Goal: Task Accomplishment & Management: Manage account settings

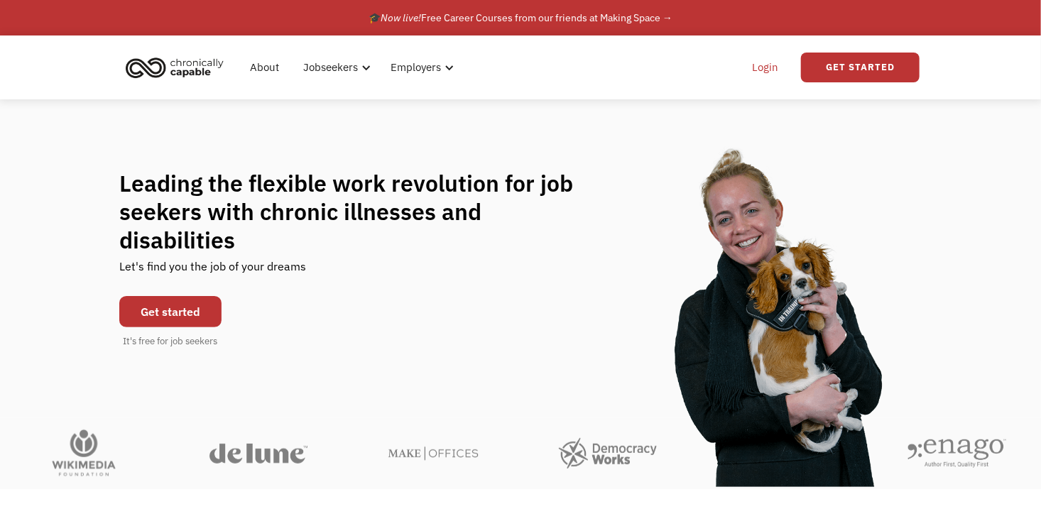
click at [767, 67] on link "Login" at bounding box center [764, 67] width 43 height 45
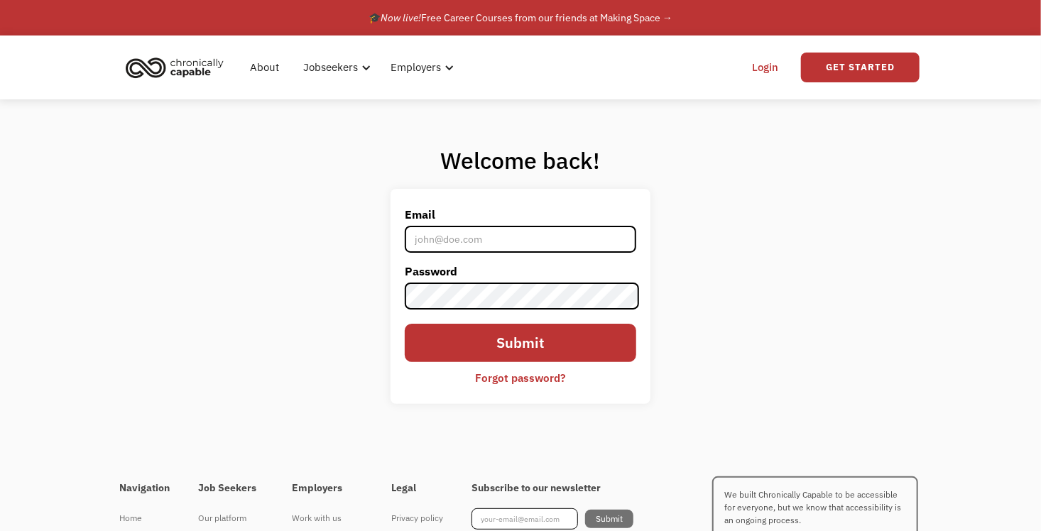
click at [510, 234] on input "Email" at bounding box center [521, 239] width 232 height 27
type input "[PERSON_NAME][EMAIL_ADDRESS][DOMAIN_NAME]"
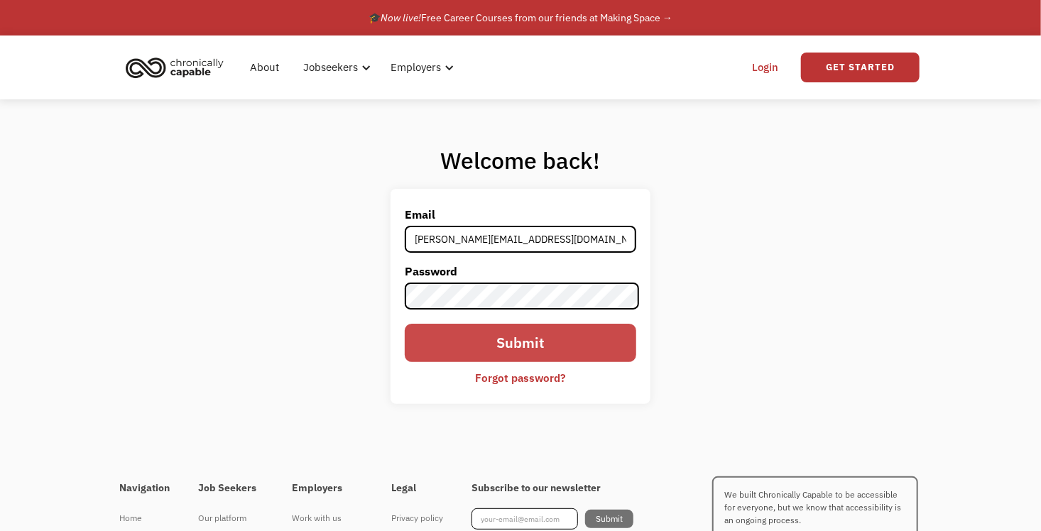
click at [537, 346] on input "Submit" at bounding box center [521, 343] width 232 height 38
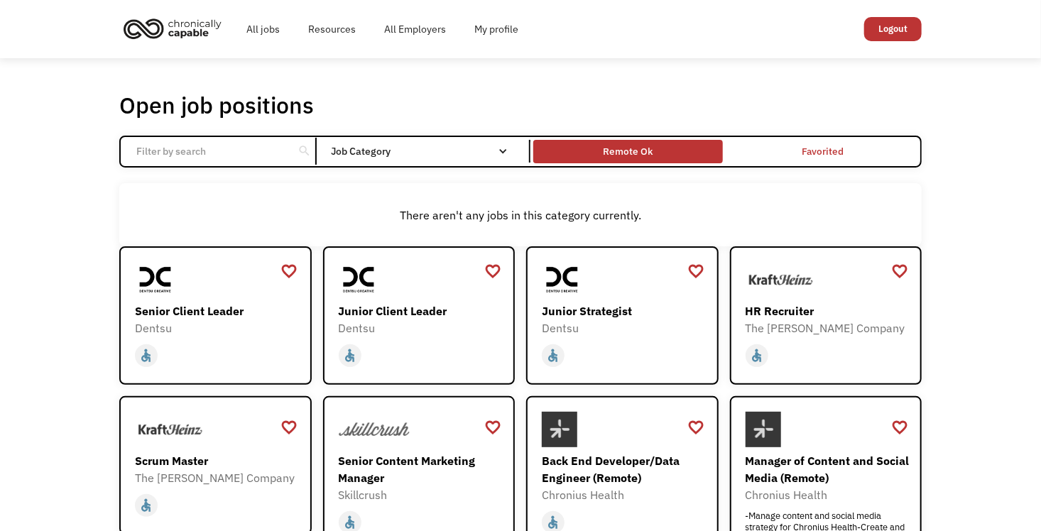
click at [588, 145] on div "Remote Ok" at bounding box center [627, 151] width 189 height 16
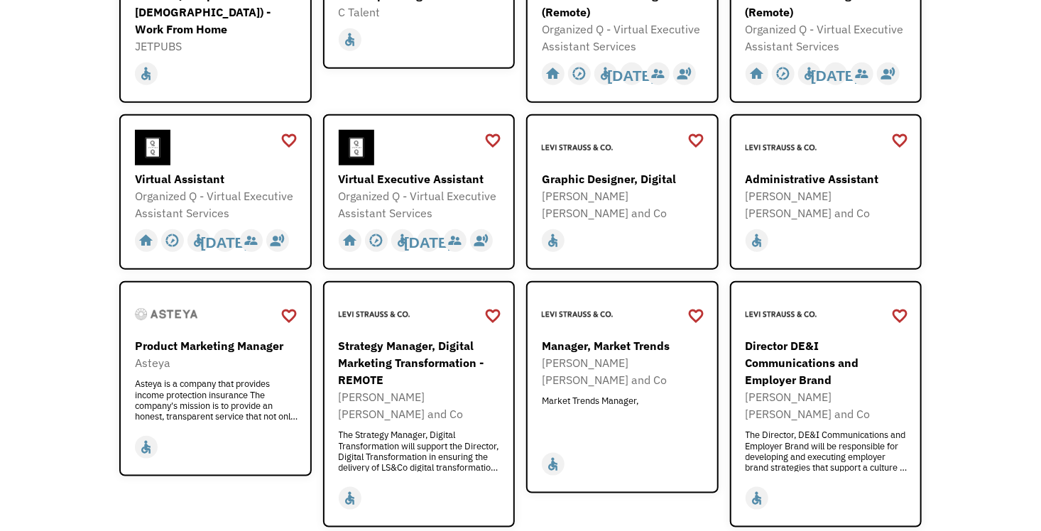
scroll to position [483, 0]
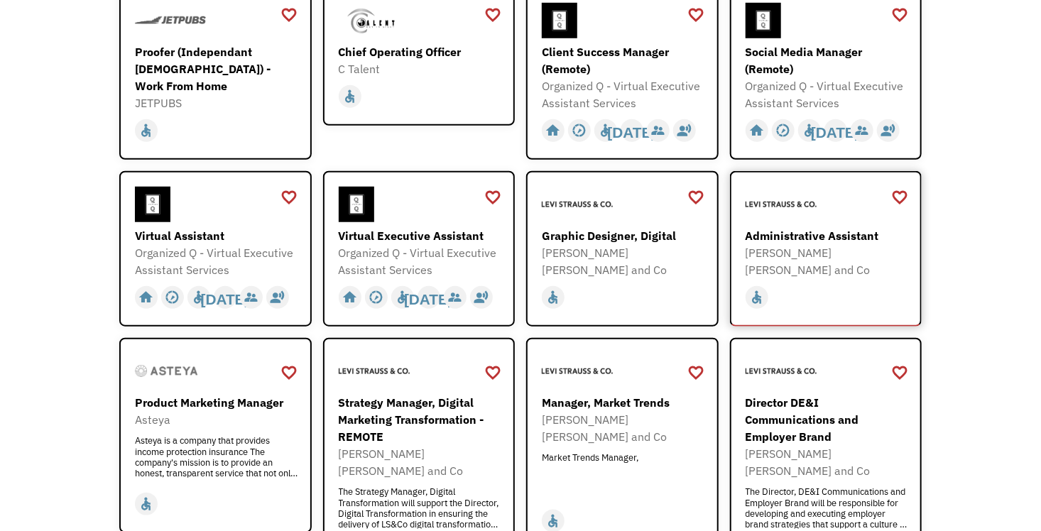
click at [779, 231] on div "Administrative Assistant" at bounding box center [827, 235] width 165 height 17
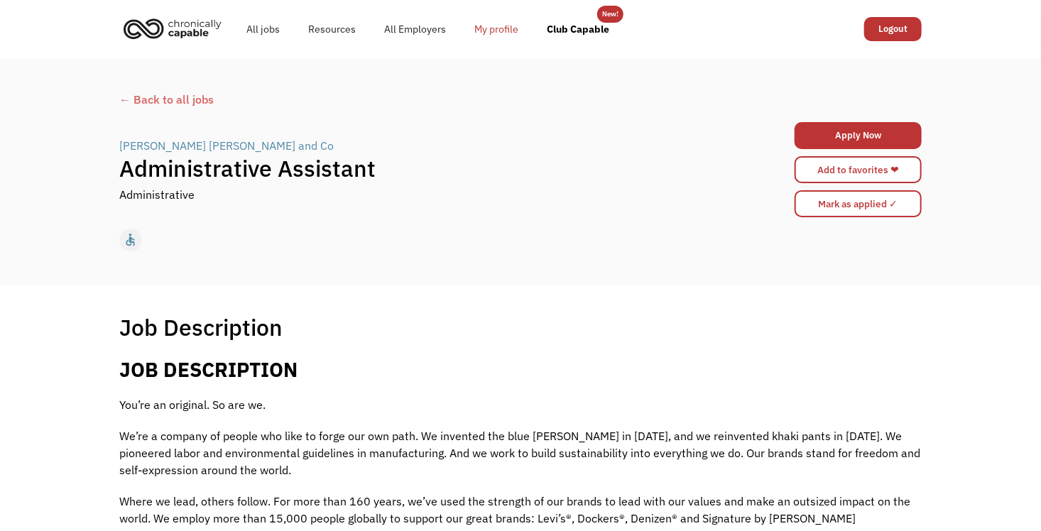
click at [499, 25] on link "My profile" at bounding box center [496, 28] width 72 height 45
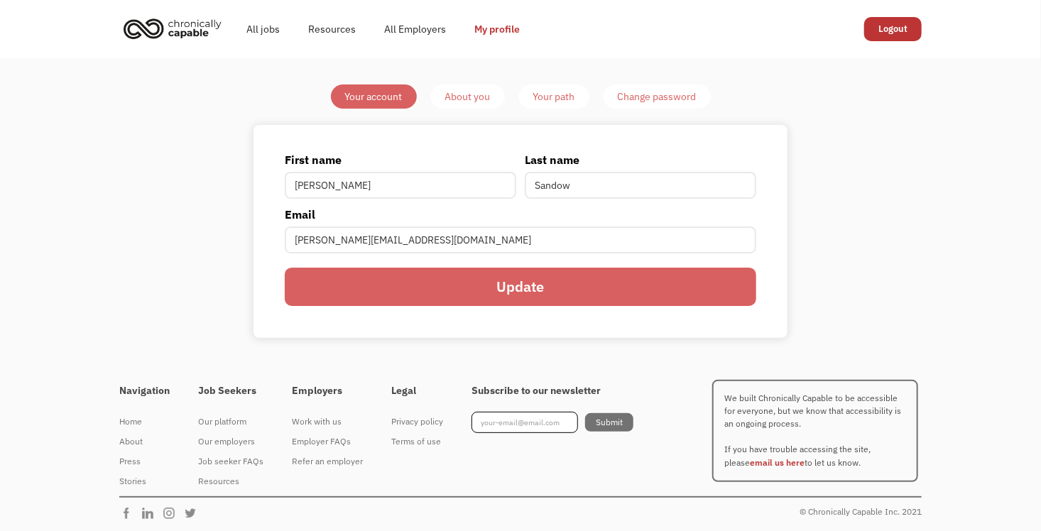
click at [461, 95] on div "About you" at bounding box center [467, 96] width 45 height 17
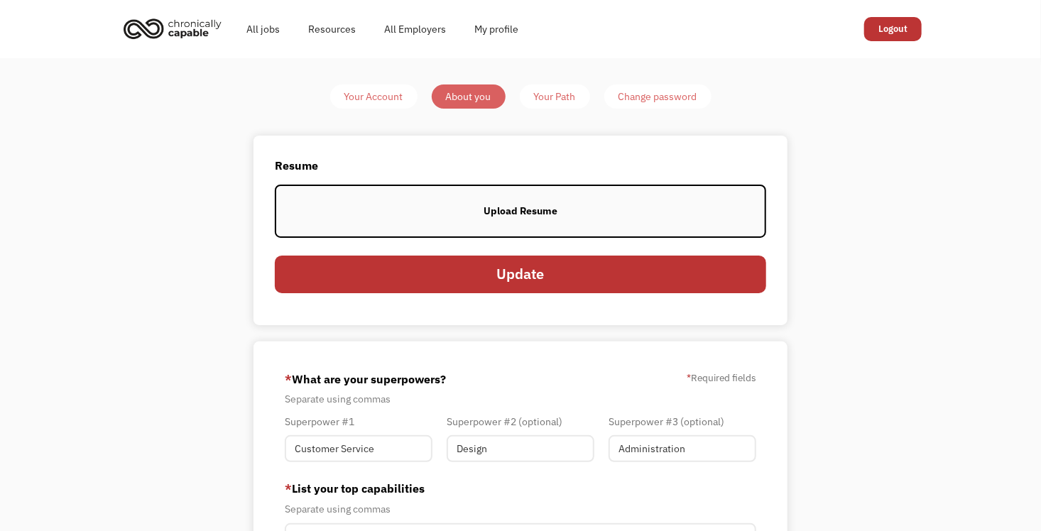
click at [489, 192] on label "Upload Resume" at bounding box center [520, 211] width 491 height 53
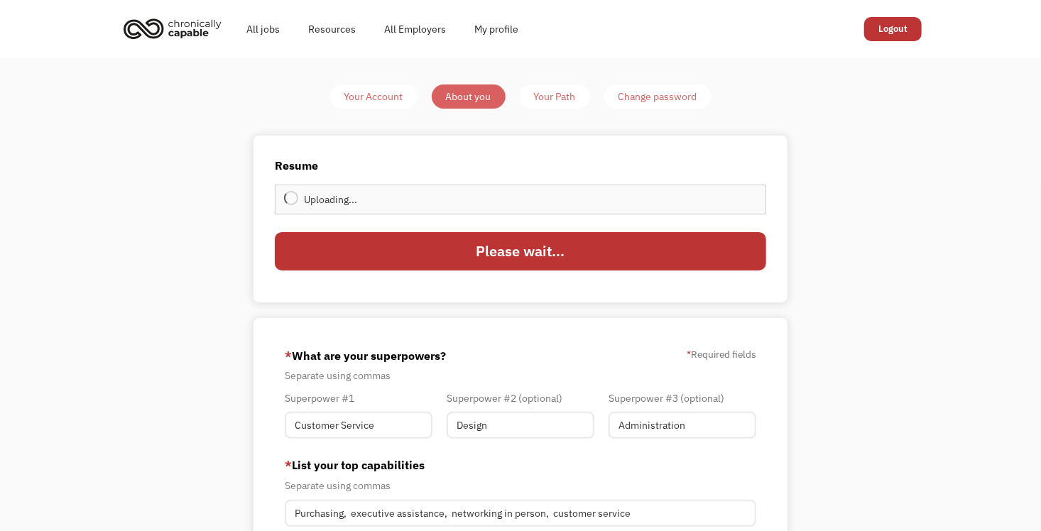
type input "Update"
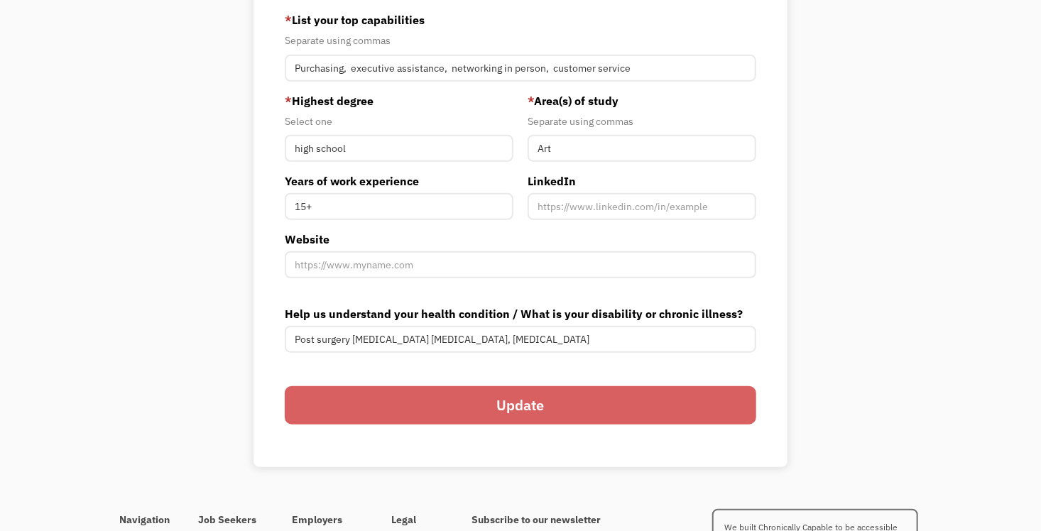
scroll to position [473, 0]
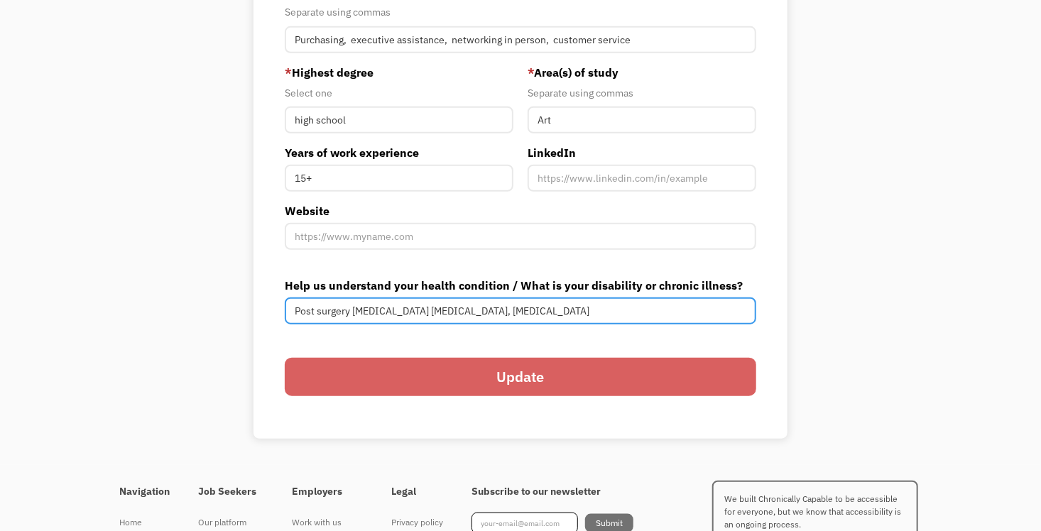
click at [441, 308] on input "Post surgery Chronic Pancreatitis diabetes, PTSD" at bounding box center [520, 310] width 471 height 27
type input "Post surgery [MEDICAL_DATA] complications, [MEDICAL_DATA], [MEDICAL_DATA]"
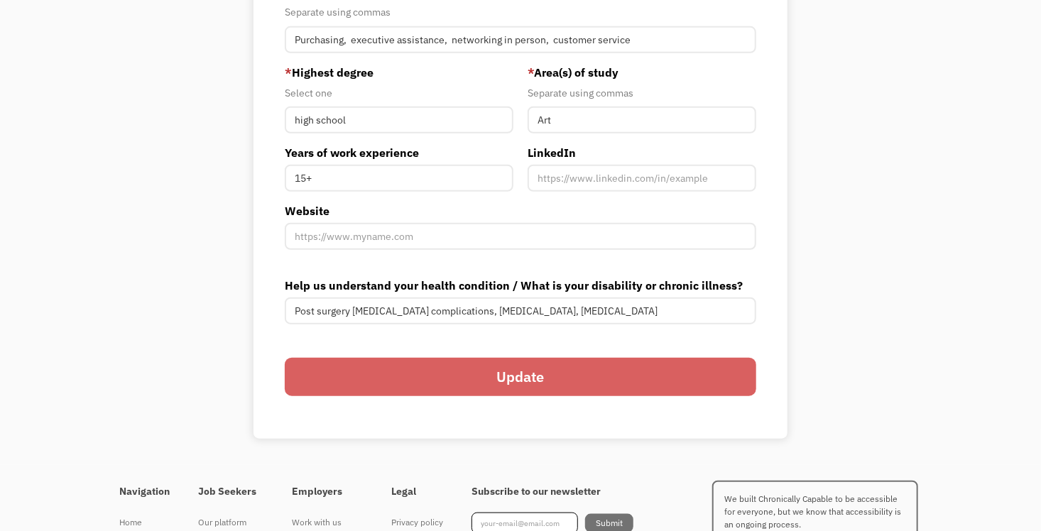
click at [532, 372] on input "Update" at bounding box center [520, 377] width 471 height 38
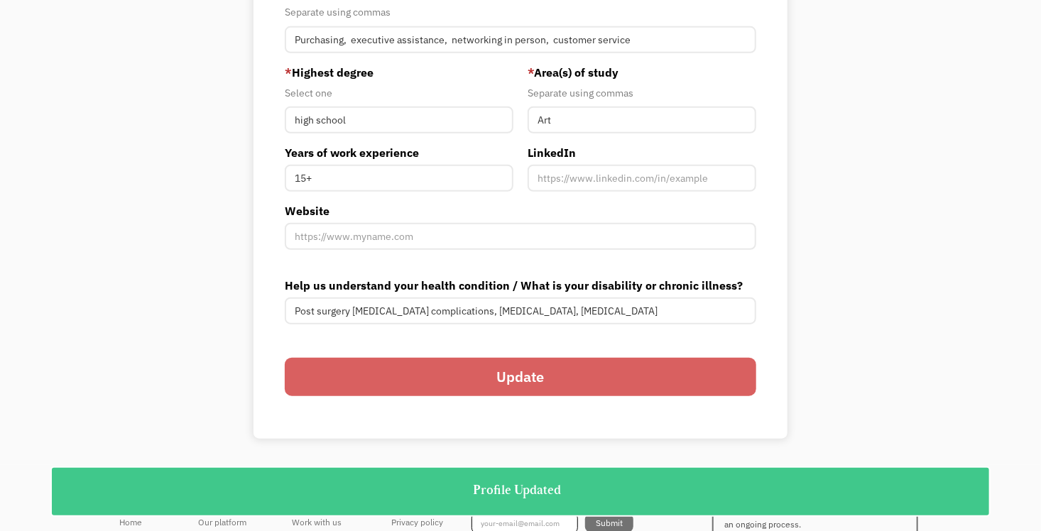
scroll to position [0, 0]
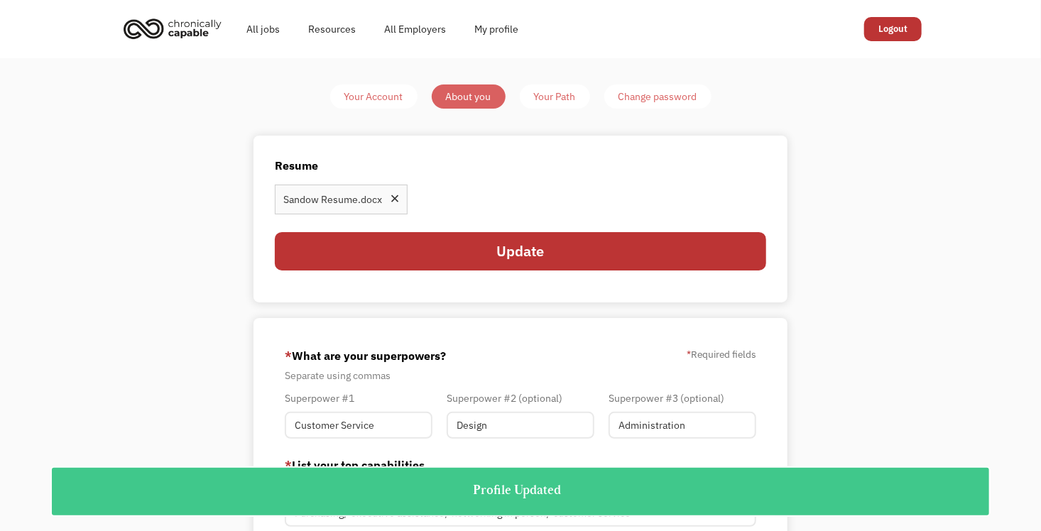
click at [552, 97] on div "Your Path" at bounding box center [555, 96] width 42 height 17
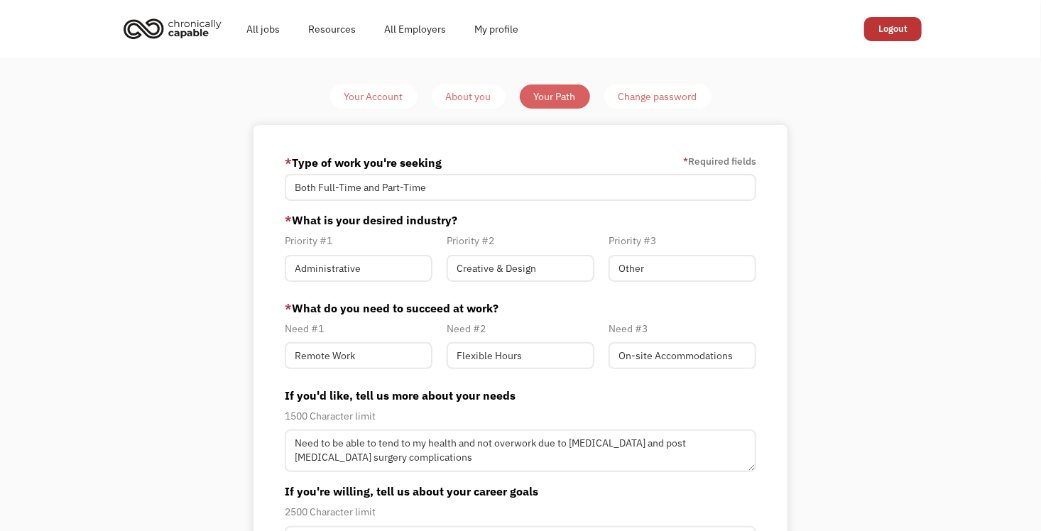
click at [366, 102] on div "Your Account" at bounding box center [373, 96] width 59 height 17
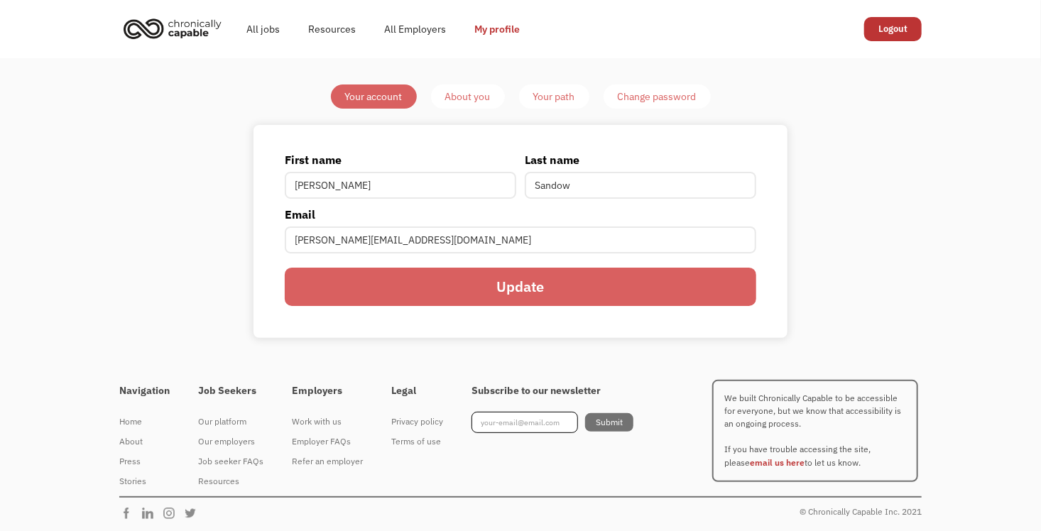
click at [668, 99] on div "Change password" at bounding box center [657, 96] width 79 height 17
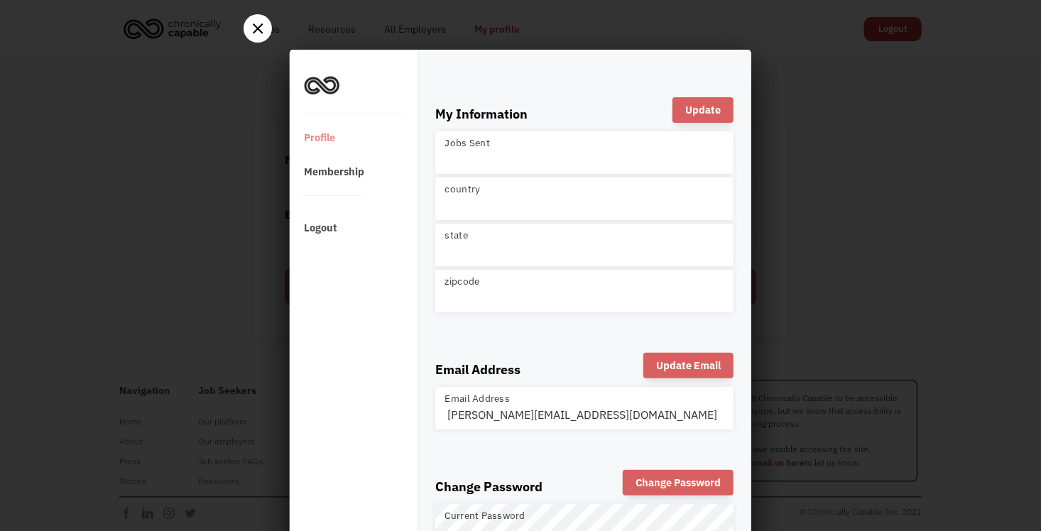
click at [248, 39] on div at bounding box center [257, 28] width 28 height 28
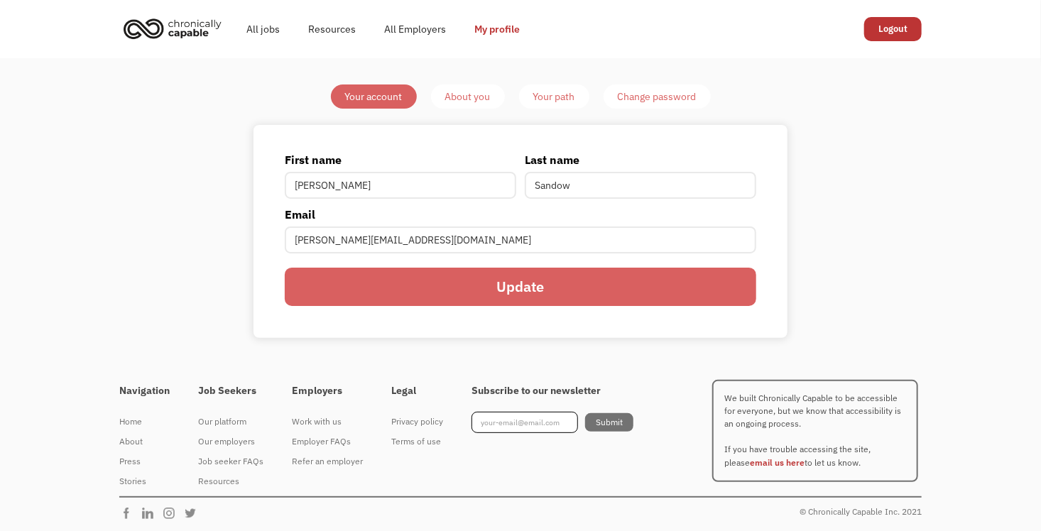
click at [452, 105] on div "About you" at bounding box center [467, 96] width 45 height 17
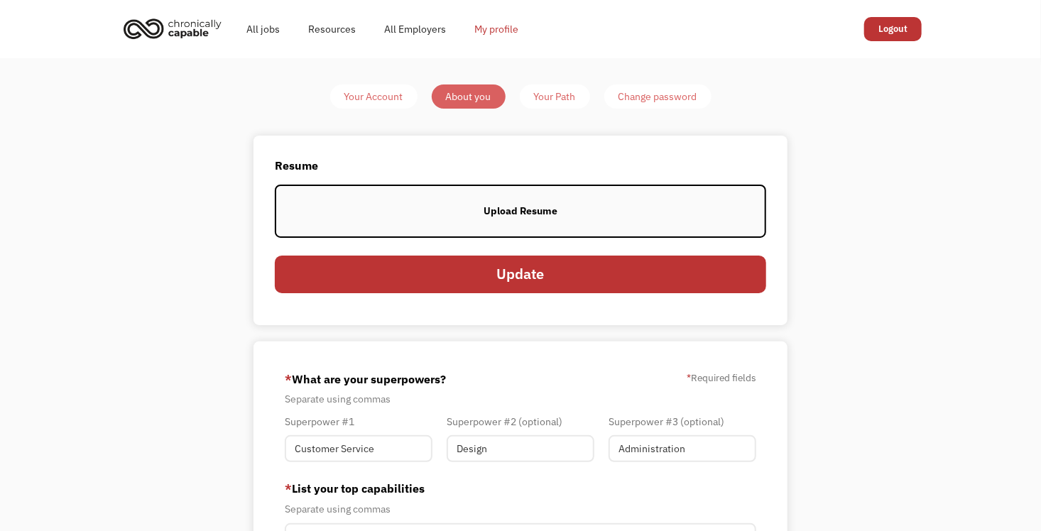
click at [503, 24] on link "My profile" at bounding box center [496, 28] width 72 height 45
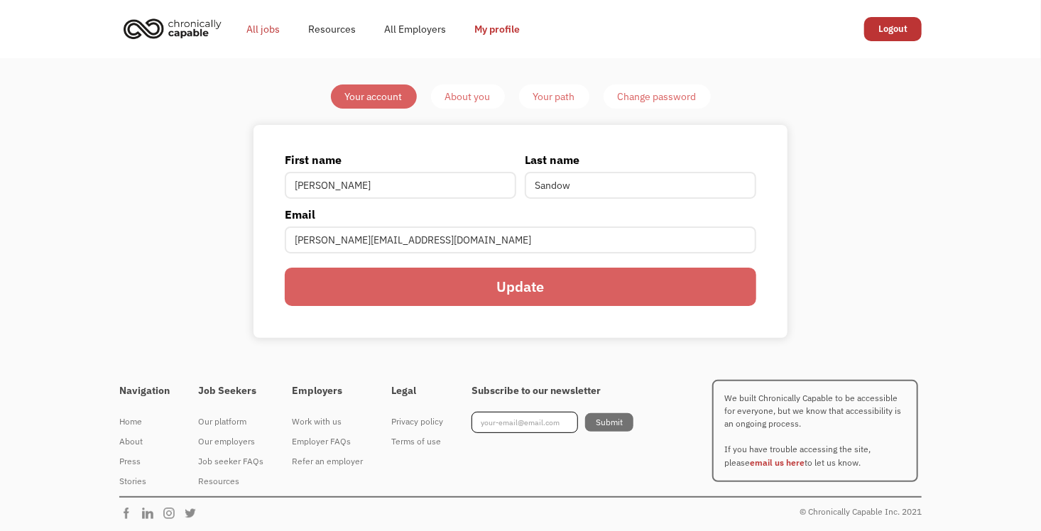
click at [259, 33] on link "All jobs" at bounding box center [263, 28] width 62 height 45
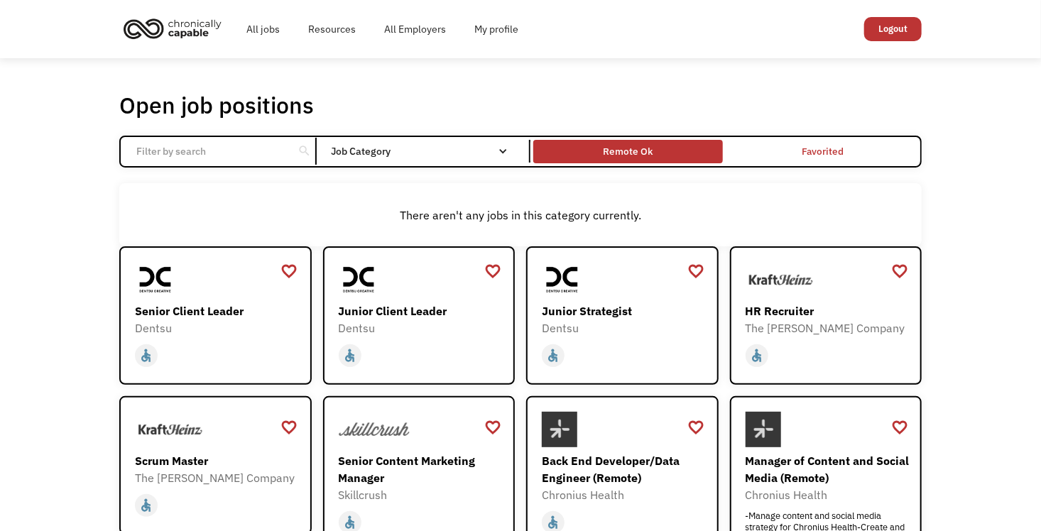
click at [684, 148] on div "Remote Ok" at bounding box center [627, 151] width 189 height 16
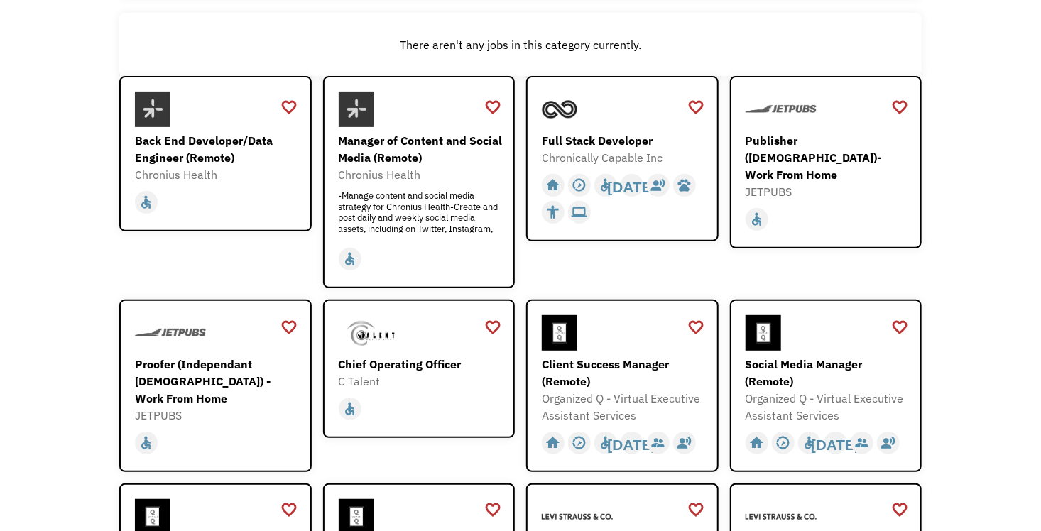
scroll to position [256, 0]
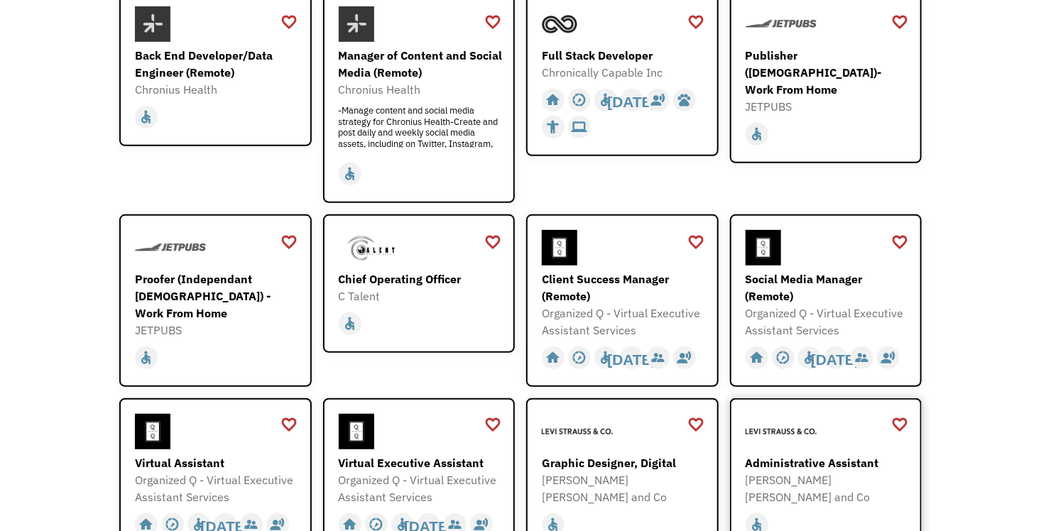
click at [804, 466] on div "Administrative Assistant" at bounding box center [827, 462] width 165 height 17
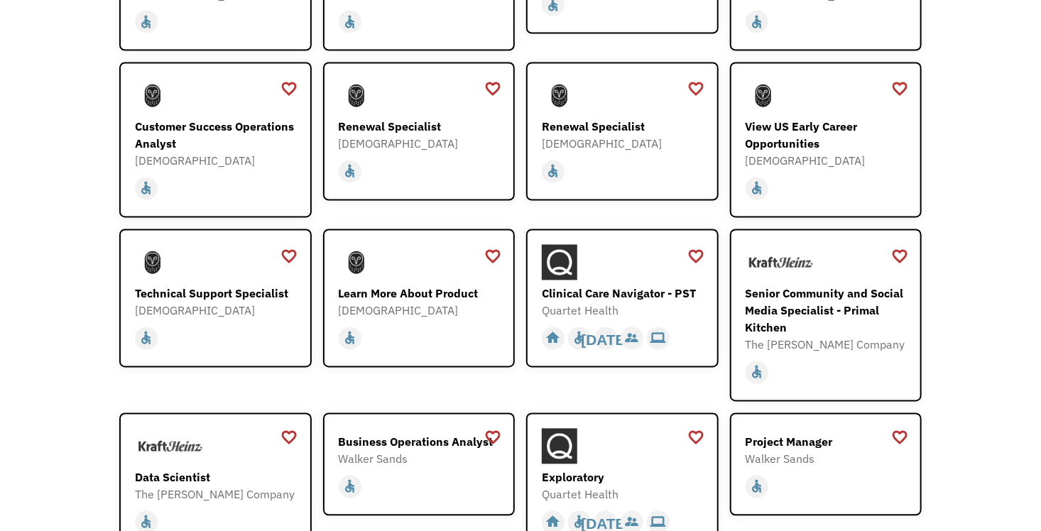
scroll to position [1221, 0]
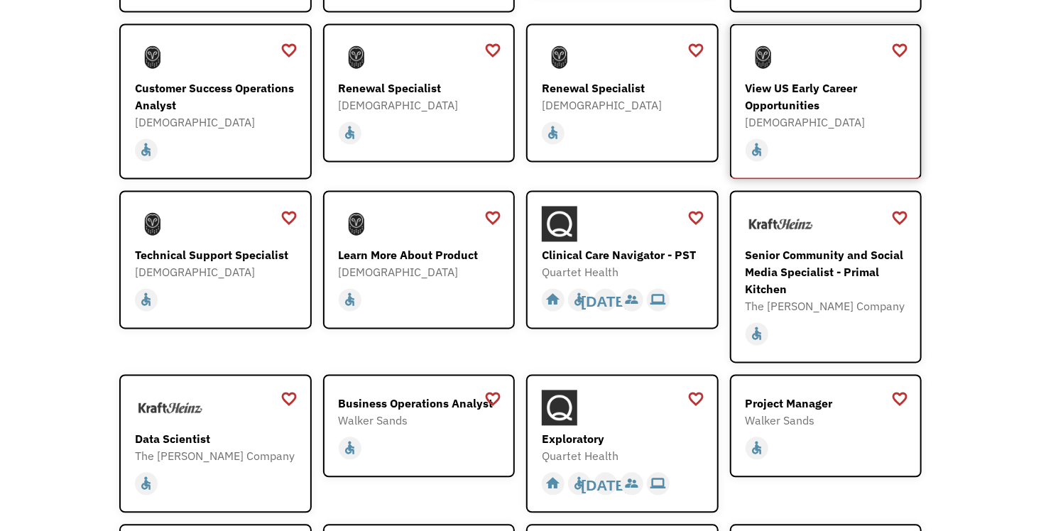
click at [804, 85] on div "View US Early Career Opportunities" at bounding box center [827, 97] width 165 height 34
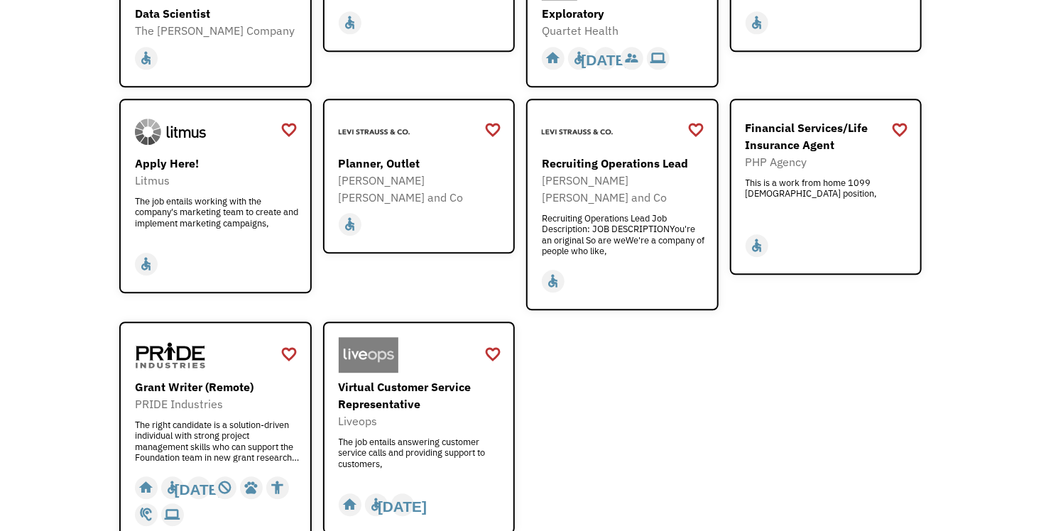
scroll to position [1704, 0]
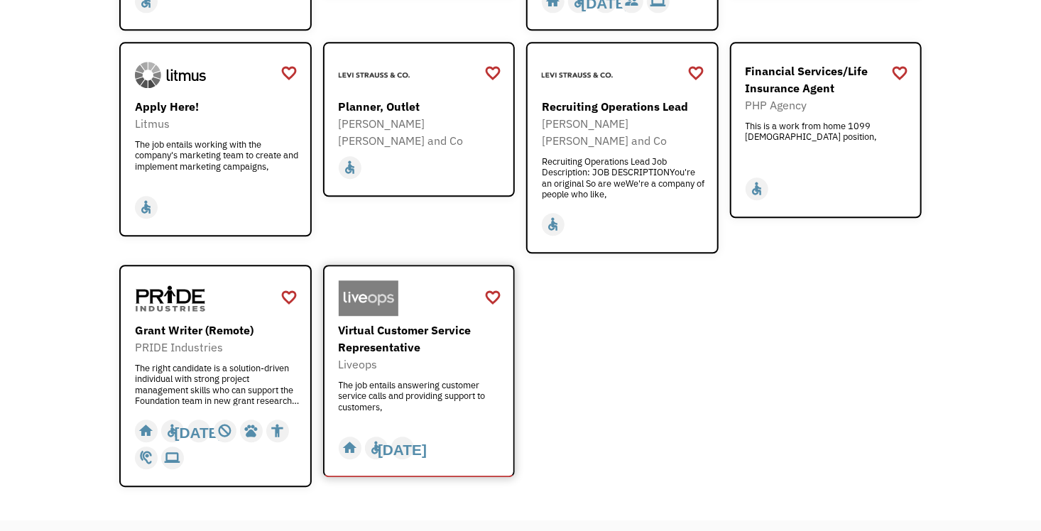
click at [430, 322] on div "Virtual Customer Service Representative" at bounding box center [421, 339] width 165 height 34
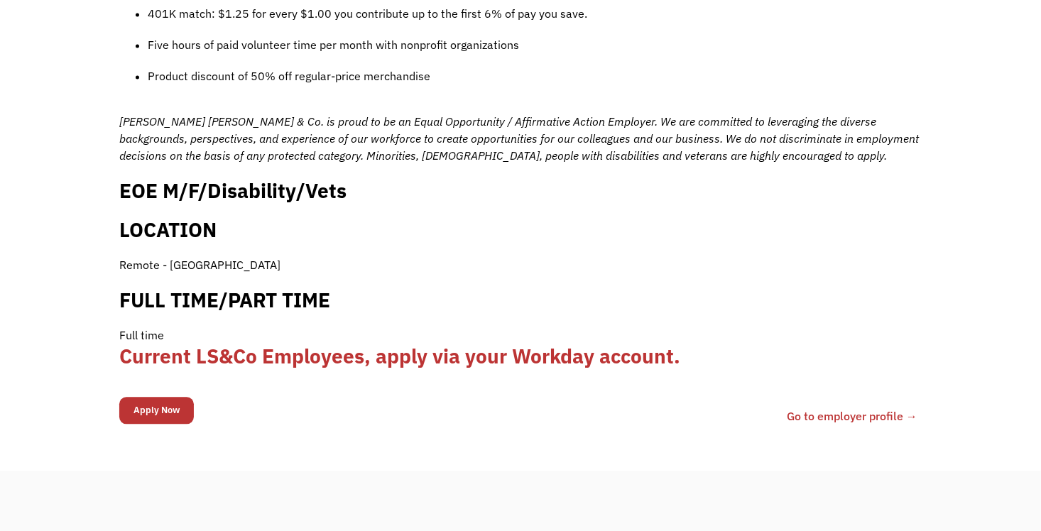
scroll to position [1391, 0]
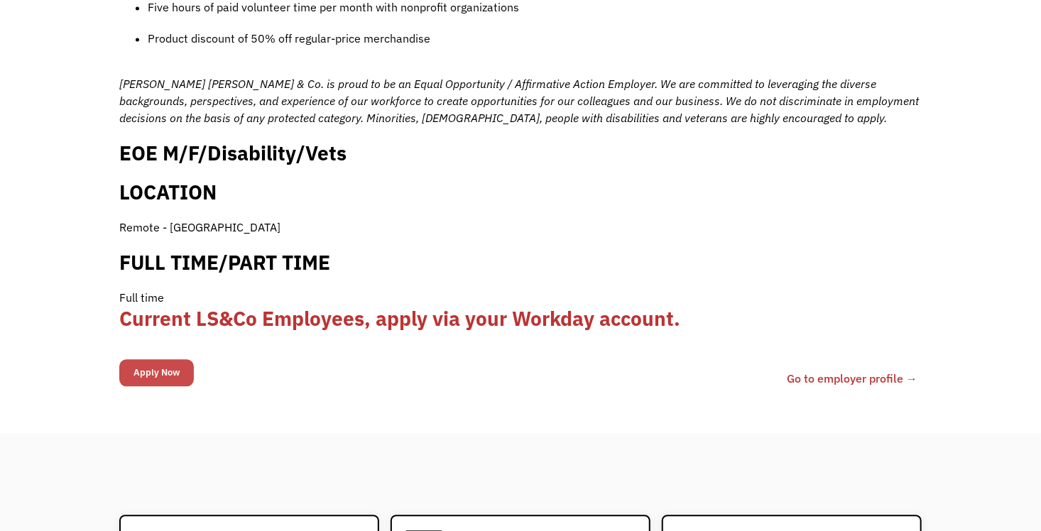
click at [159, 359] on input "Apply Now" at bounding box center [156, 372] width 75 height 27
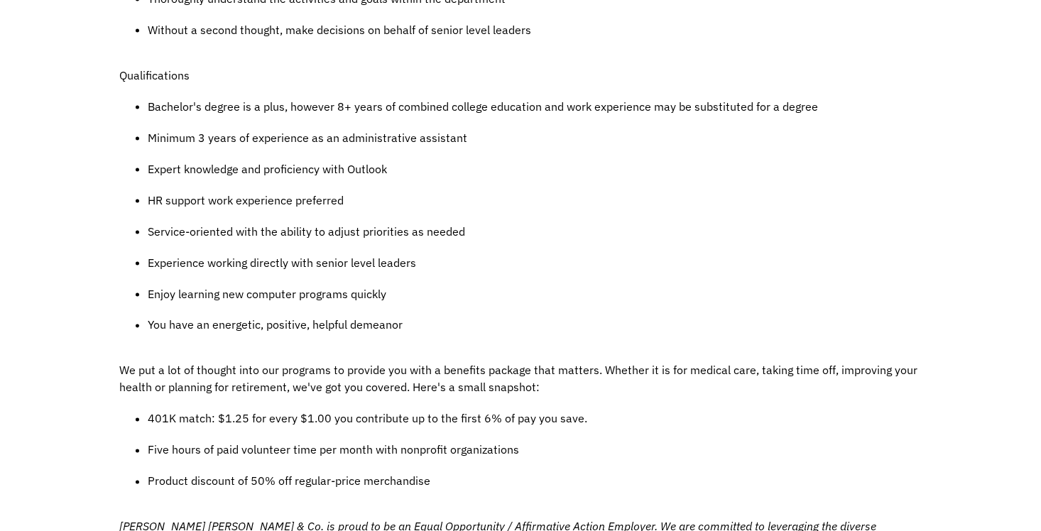
scroll to position [0, 0]
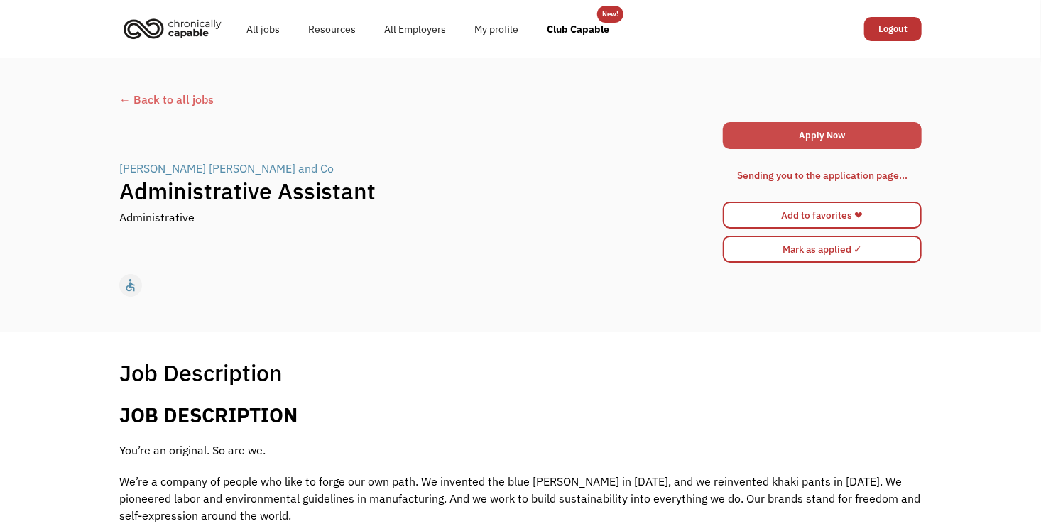
click at [872, 141] on link "Apply Now" at bounding box center [822, 135] width 199 height 27
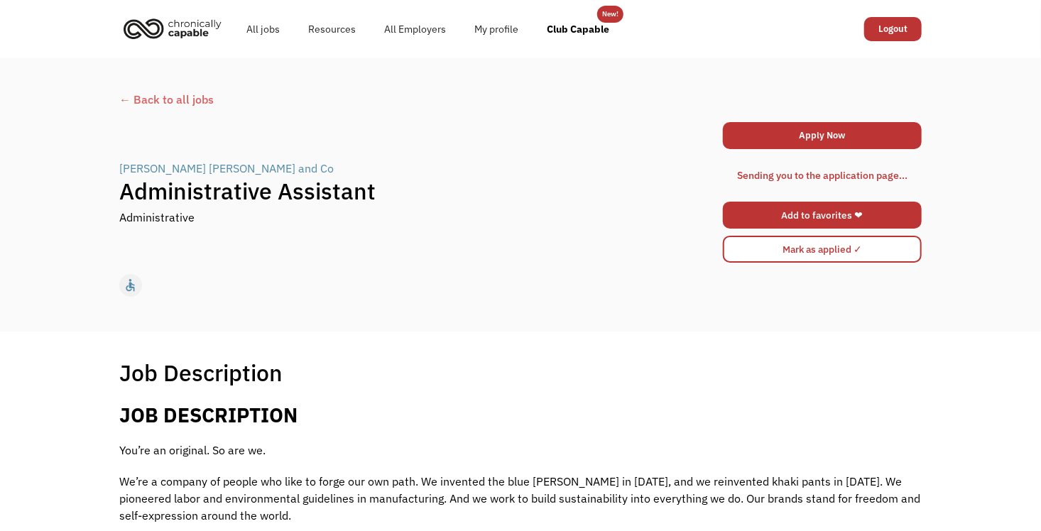
click at [746, 210] on link "Add to favorites ❤" at bounding box center [822, 215] width 199 height 27
click at [152, 97] on div "← Back to all jobs" at bounding box center [520, 99] width 802 height 17
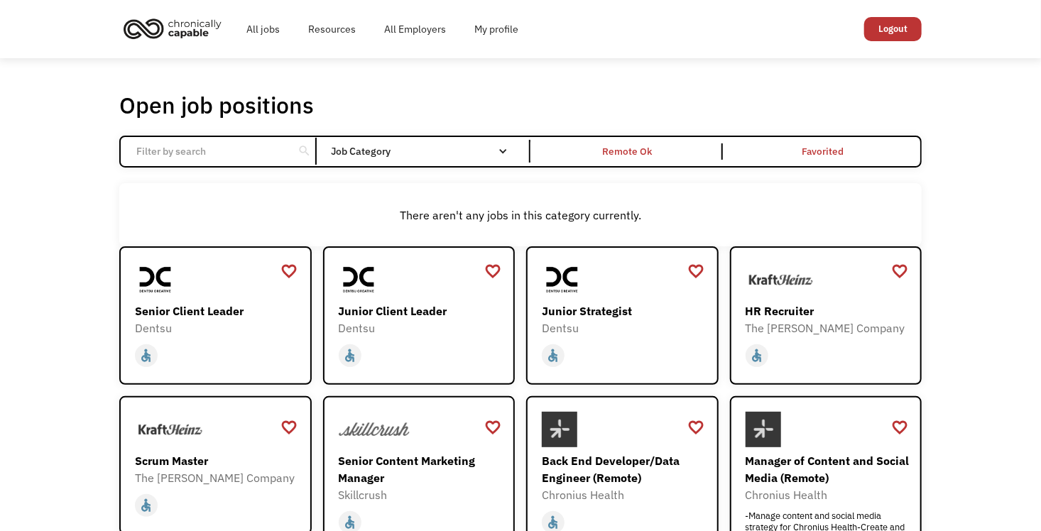
click at [297, 148] on div "search" at bounding box center [303, 151] width 13 height 21
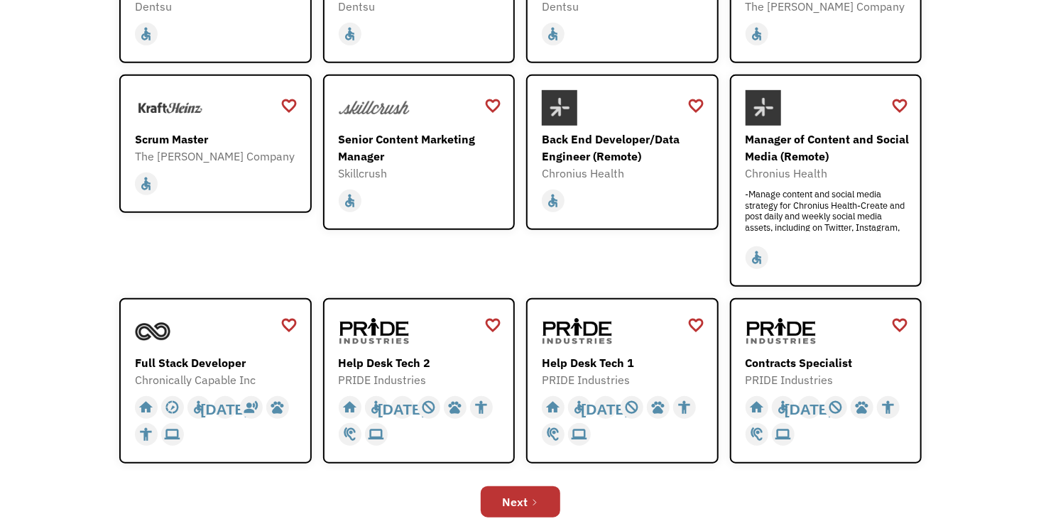
scroll to position [407, 0]
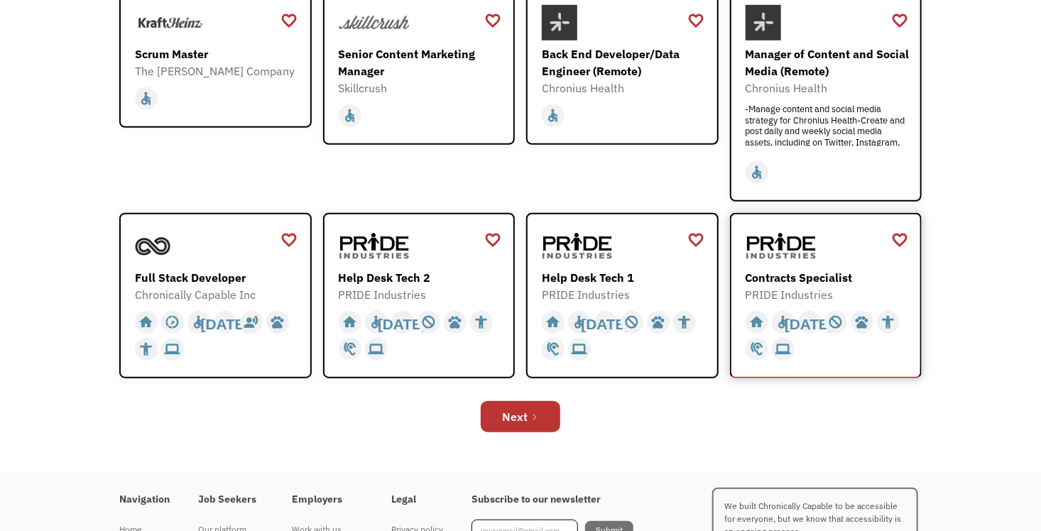
click at [814, 269] on div "Contracts Specialist" at bounding box center [827, 277] width 165 height 17
click at [523, 421] on div "Next" at bounding box center [515, 416] width 26 height 17
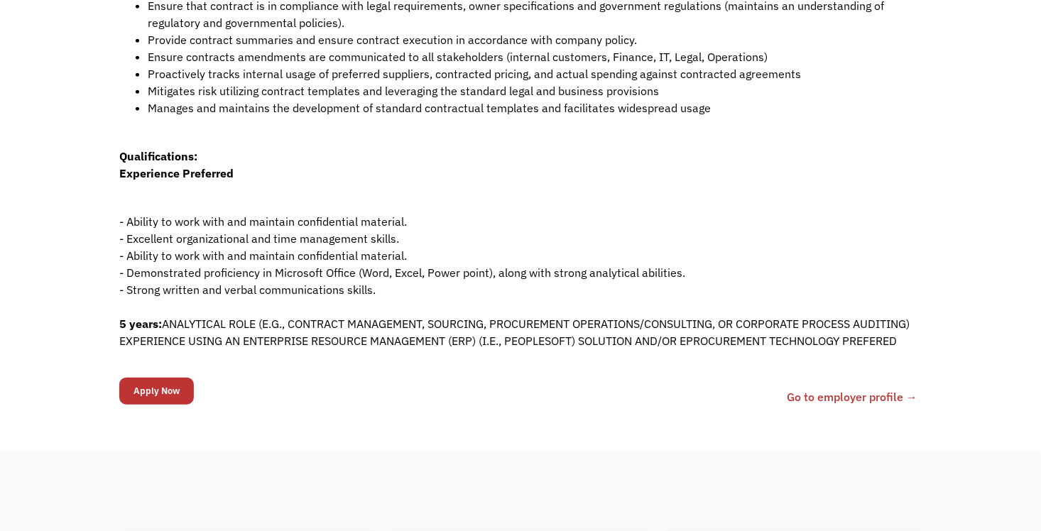
scroll to position [548, 0]
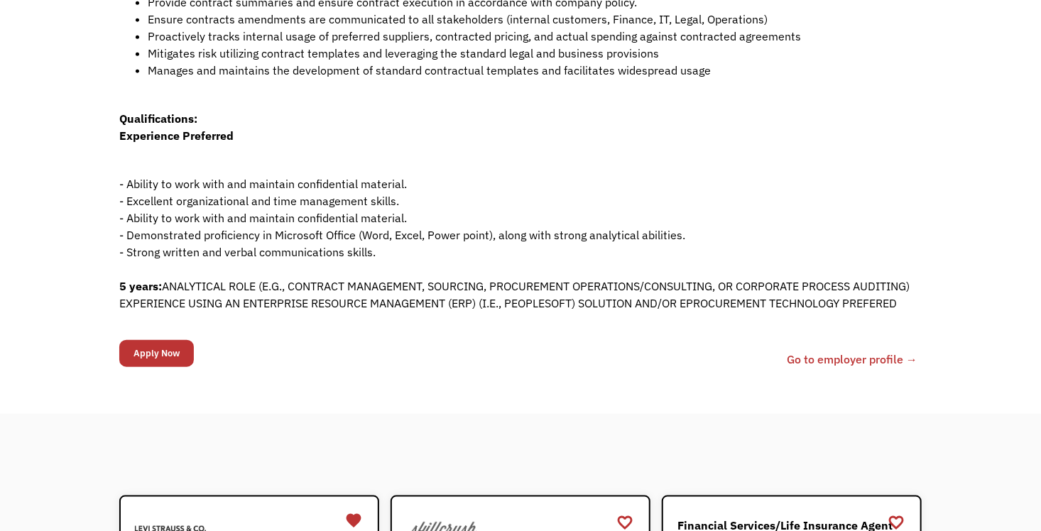
click at [1038, 341] on div "Job Description Filter using keywords Search Job Description Solicits and gains…" at bounding box center [520, 76] width 1041 height 676
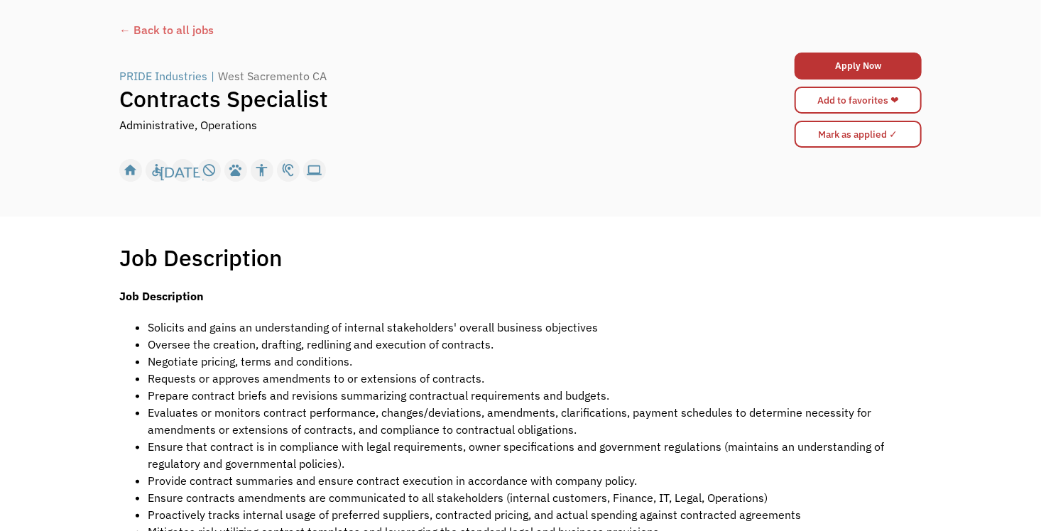
scroll to position [29, 0]
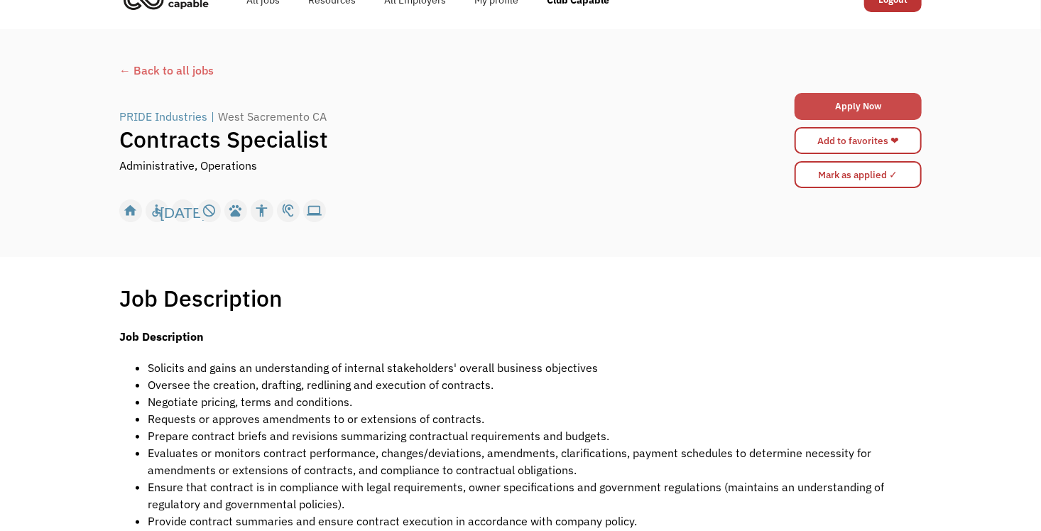
click at [878, 108] on link "Apply Now" at bounding box center [857, 106] width 127 height 27
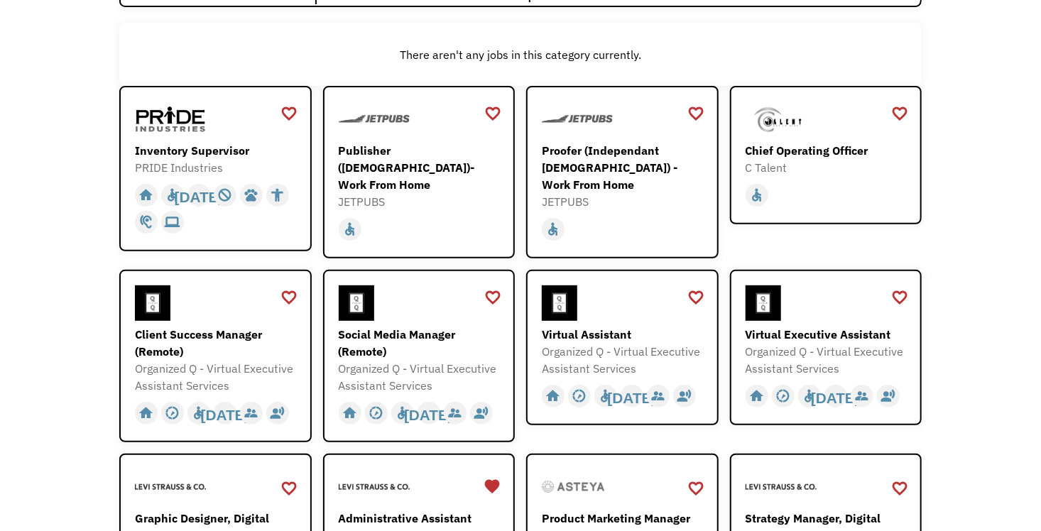
scroll to position [189, 0]
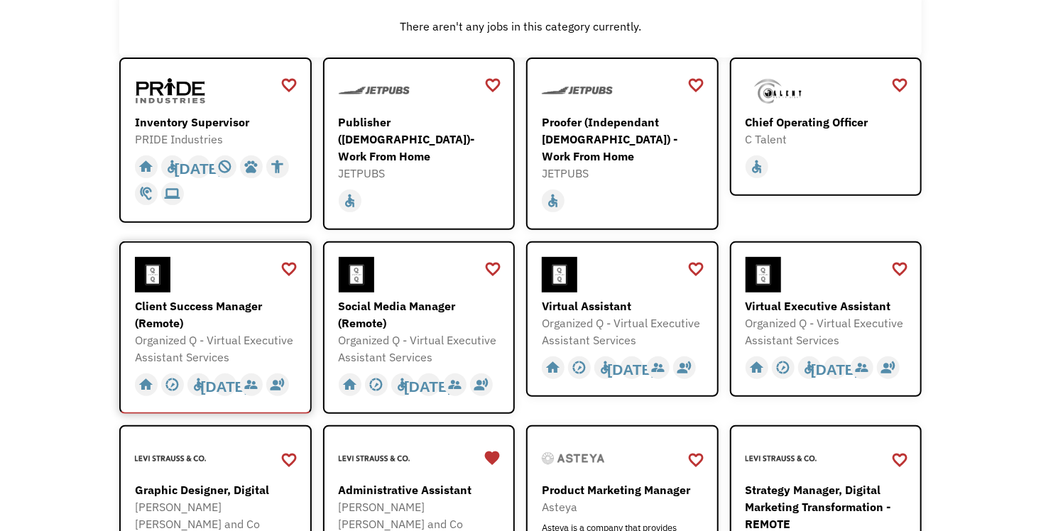
click at [221, 301] on div "Client Success Manager (Remote)" at bounding box center [217, 314] width 165 height 34
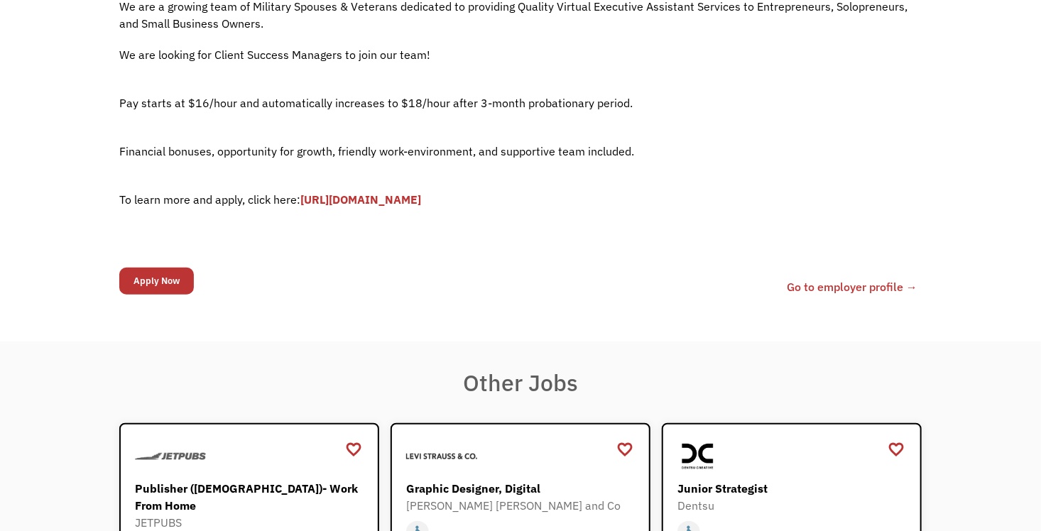
scroll to position [407, 0]
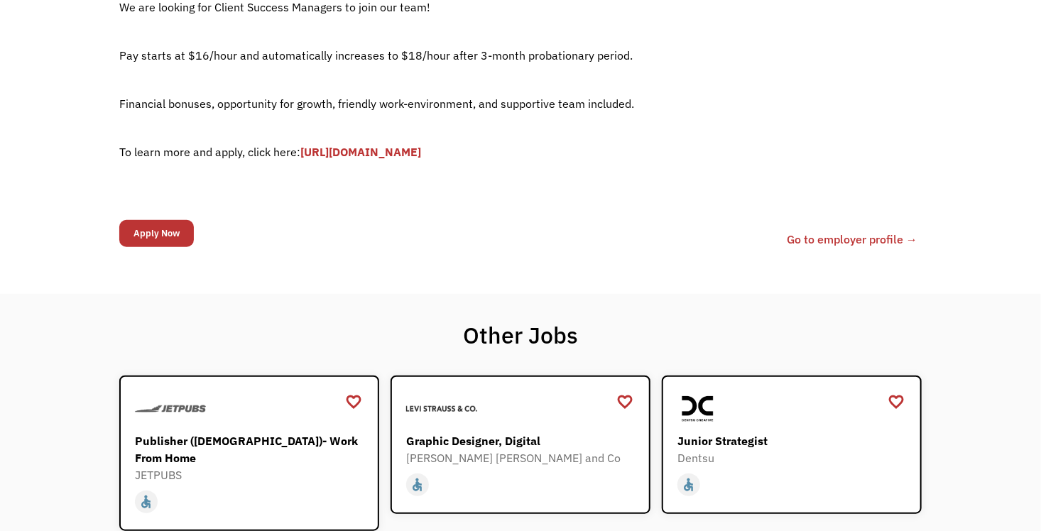
click at [855, 273] on div "Job Description Filter using keywords Search We are a growing team of Military …" at bounding box center [520, 86] width 1041 height 415
drag, startPoint x: 855, startPoint y: 273, endPoint x: 818, endPoint y: 238, distance: 51.7
click at [818, 238] on link "Go to employer profile →" at bounding box center [852, 239] width 131 height 17
